Goal: Ask a question

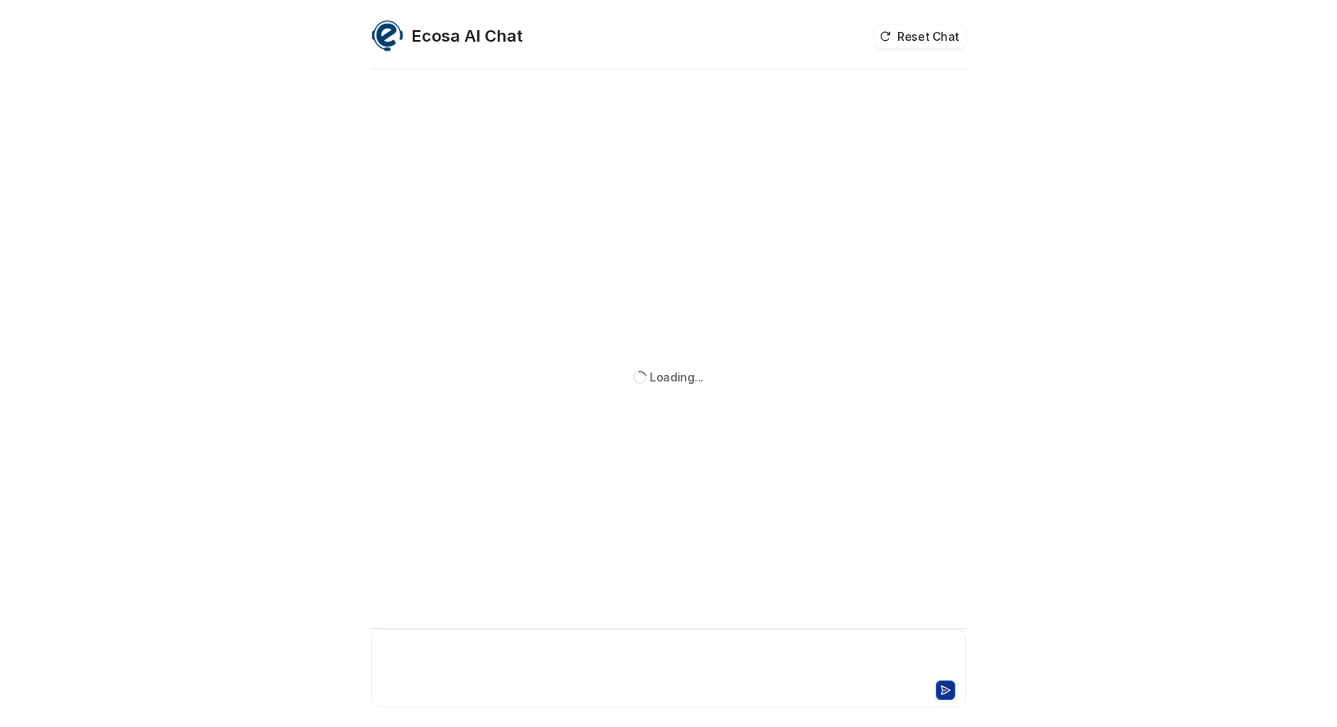
click at [503, 658] on div at bounding box center [668, 659] width 587 height 38
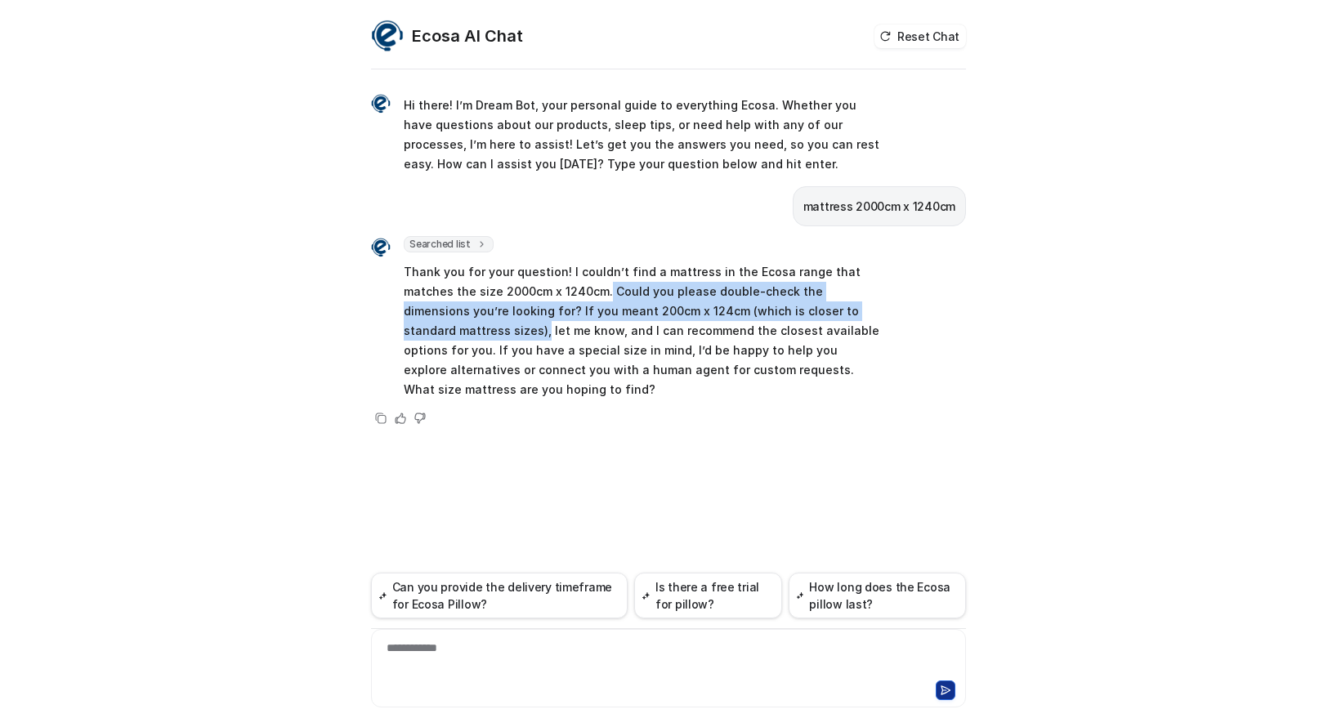
drag, startPoint x: 554, startPoint y: 289, endPoint x: 877, endPoint y: 311, distance: 323.5
click at [877, 311] on p "Thank you for your question! I couldn’t find a mattress in the Ecosa range that…" at bounding box center [643, 330] width 478 height 137
copy p "Could you please double-check the dimensions you’re looking for? If you meant 2…"
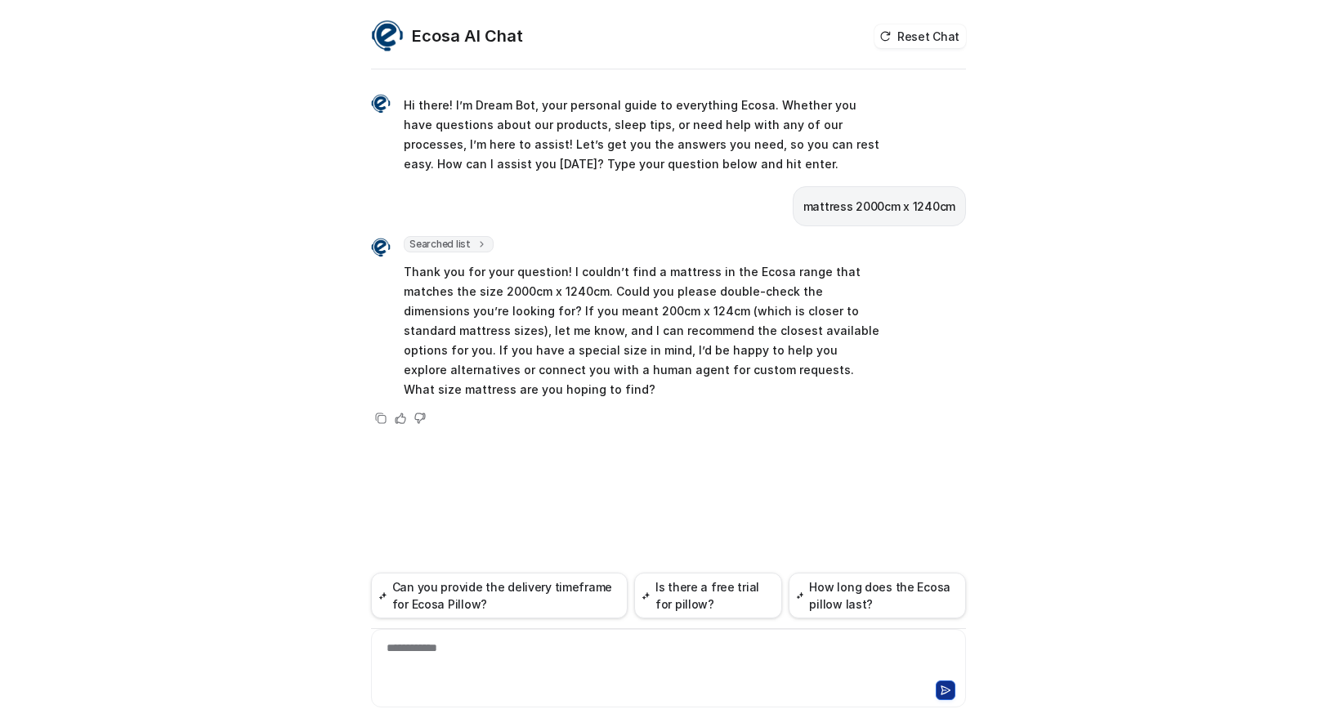
click at [450, 294] on p "Thank you for your question! I couldn’t find a mattress in the Ecosa range that…" at bounding box center [643, 330] width 478 height 137
drag, startPoint x: 424, startPoint y: 291, endPoint x: 550, endPoint y: 286, distance: 126.0
click at [550, 286] on p "Thank you for your question! I couldn’t find a mattress in the Ecosa range that…" at bounding box center [643, 330] width 478 height 137
copy p "size 2000cm x 1240cm"
click at [33, 365] on div "Ecosa AI Chat Reset Chat Hi there! I’m Dream Bot, your personal guide to everyt…" at bounding box center [668, 363] width 1337 height 727
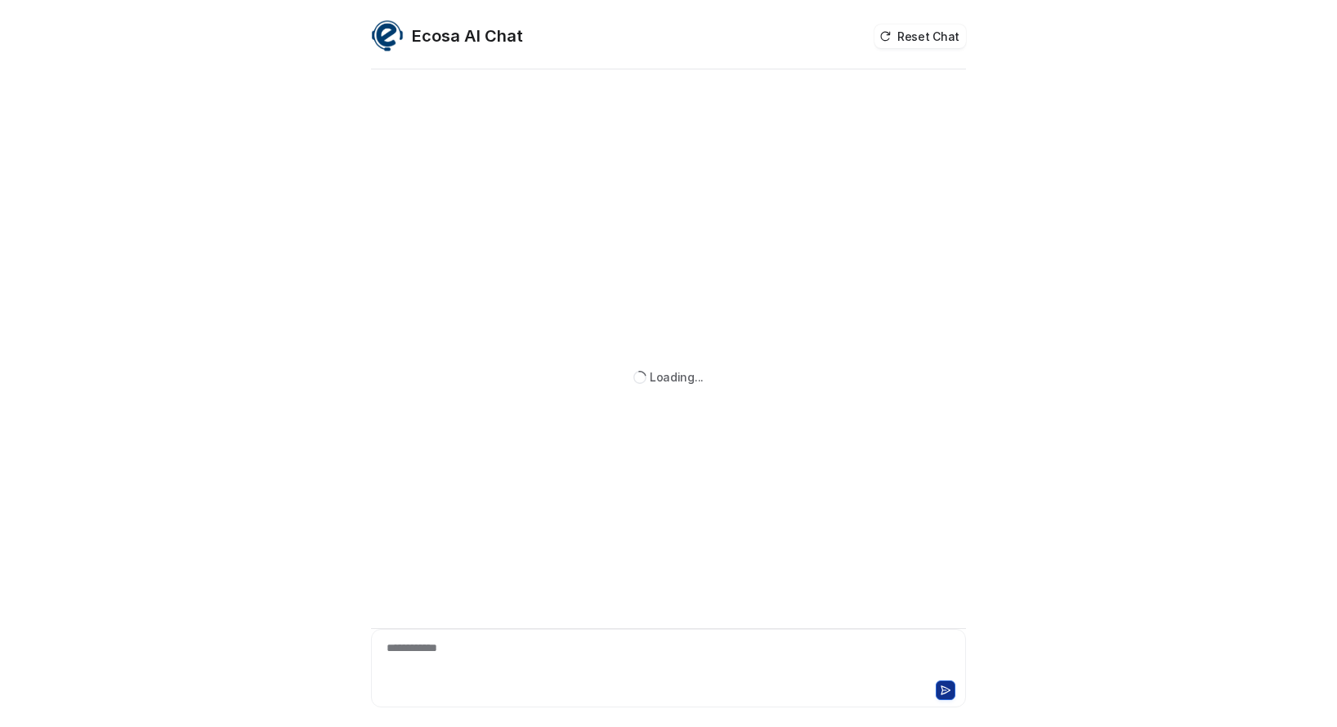
click at [443, 650] on div "**********" at bounding box center [668, 659] width 587 height 38
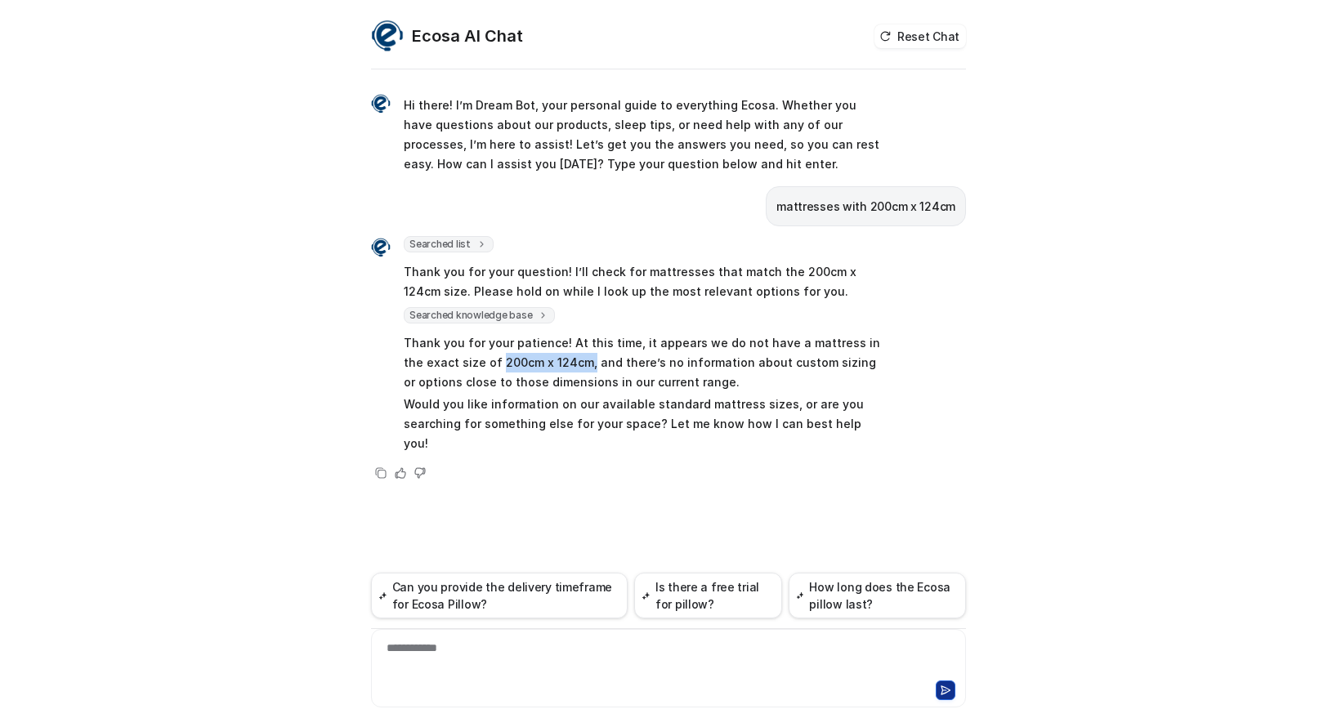
drag, startPoint x: 566, startPoint y: 363, endPoint x: 478, endPoint y: 360, distance: 88.3
click at [478, 360] on p "Thank you for your patience! At this time, it appears we do not have a mattress…" at bounding box center [643, 362] width 478 height 59
copy p "200cm x 124cm,"
